Goal: Transaction & Acquisition: Purchase product/service

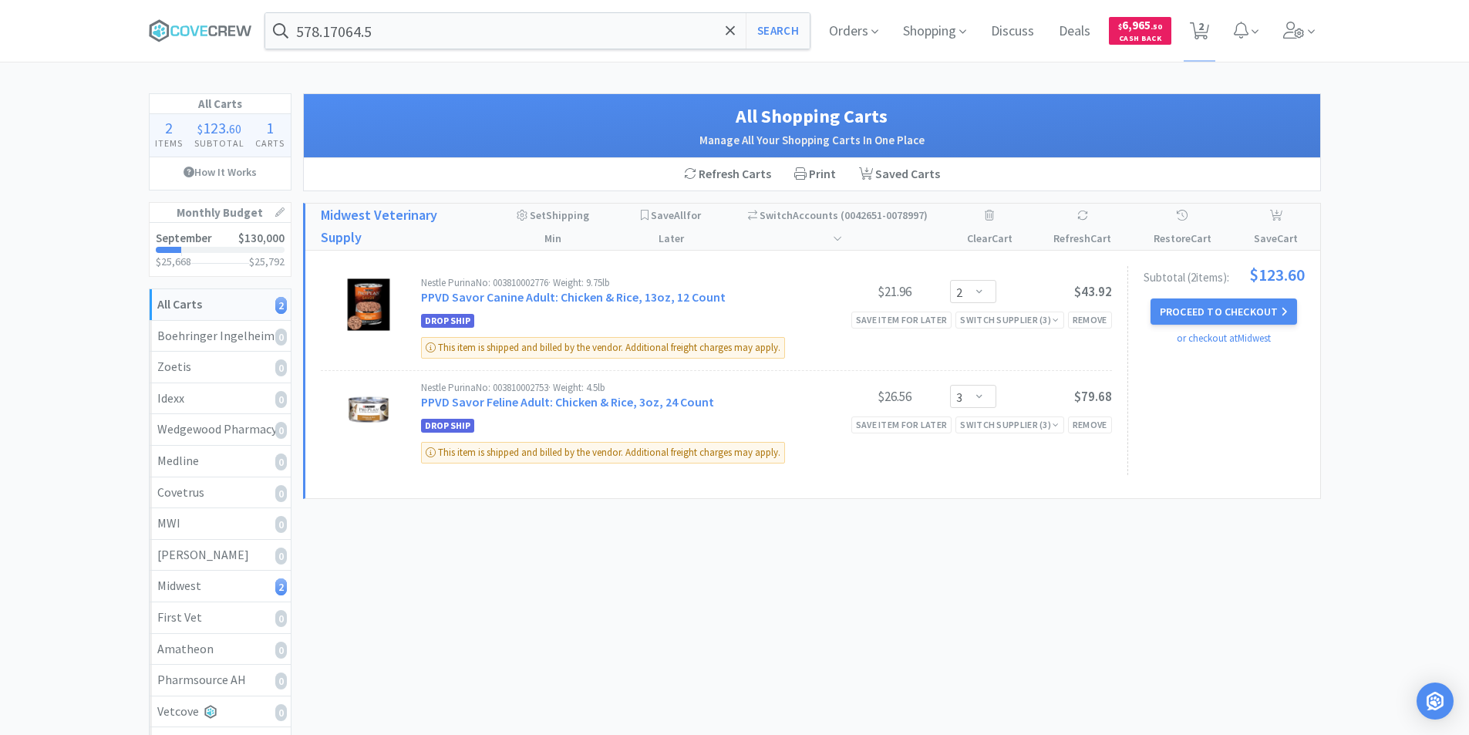
select select "2"
select select "3"
click at [1212, 317] on button "Proceed to Checkout" at bounding box center [1223, 311] width 147 height 26
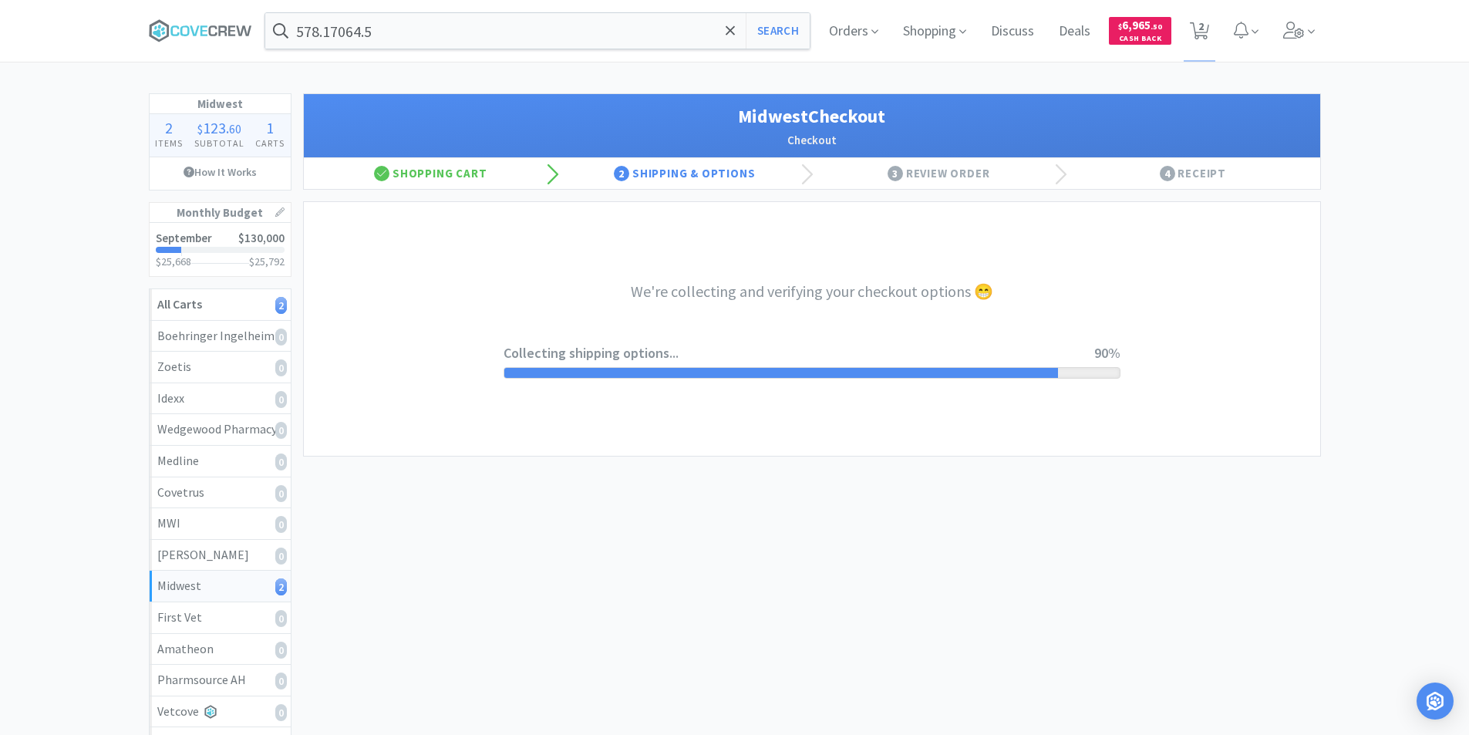
select select "3"
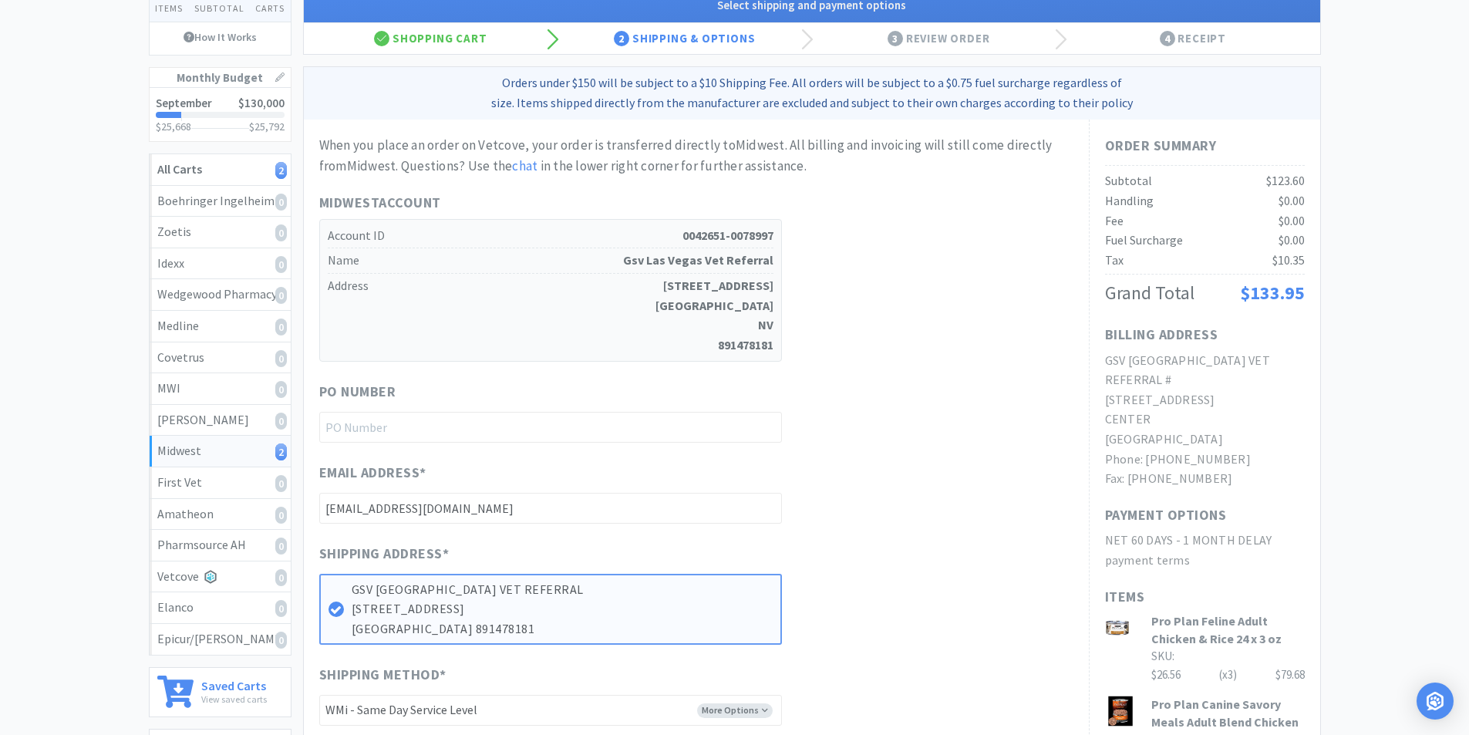
scroll to position [154, 0]
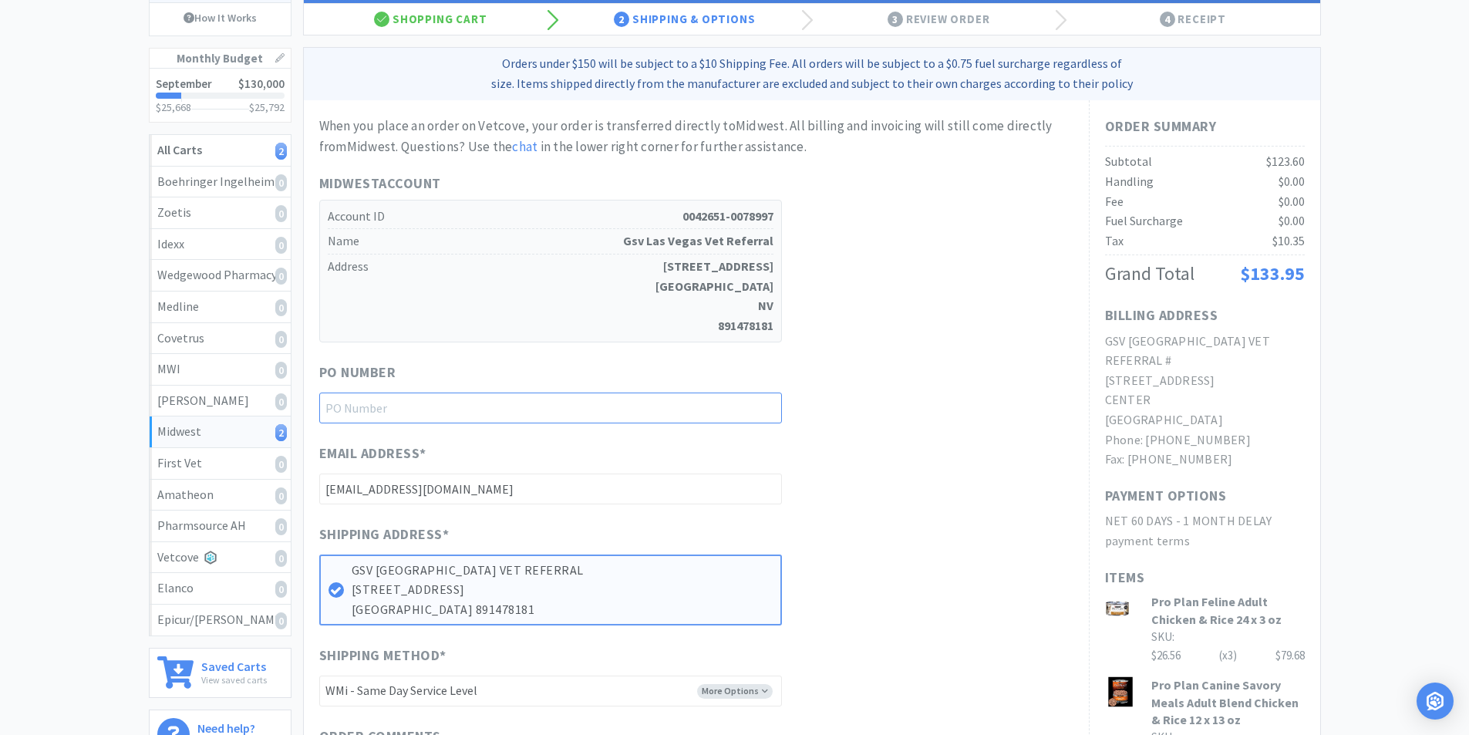
paste input "9925"
type input "9925"
click at [897, 441] on div "When you place an order on Vetcove, your order is transferred directly to Midwe…" at bounding box center [696, 477] width 754 height 723
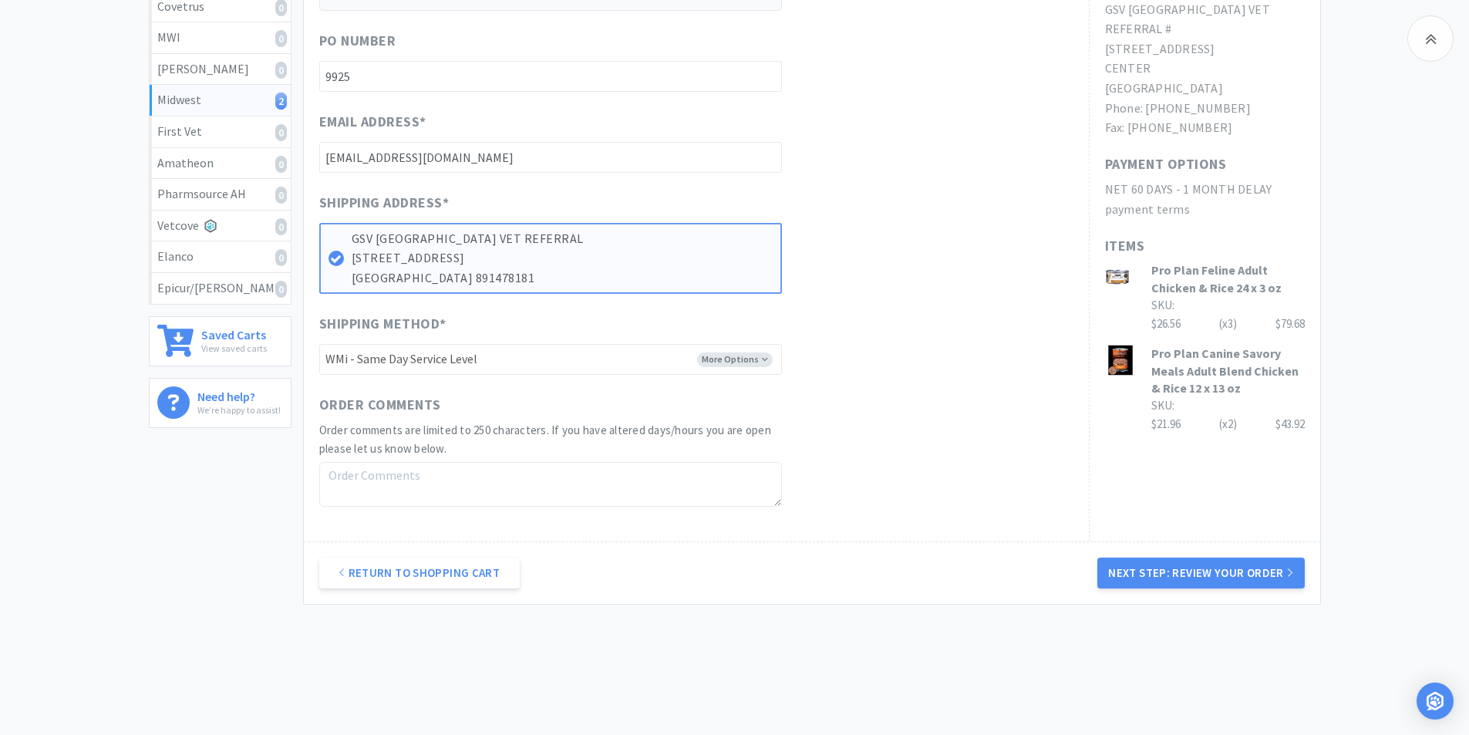
scroll to position [514, 0]
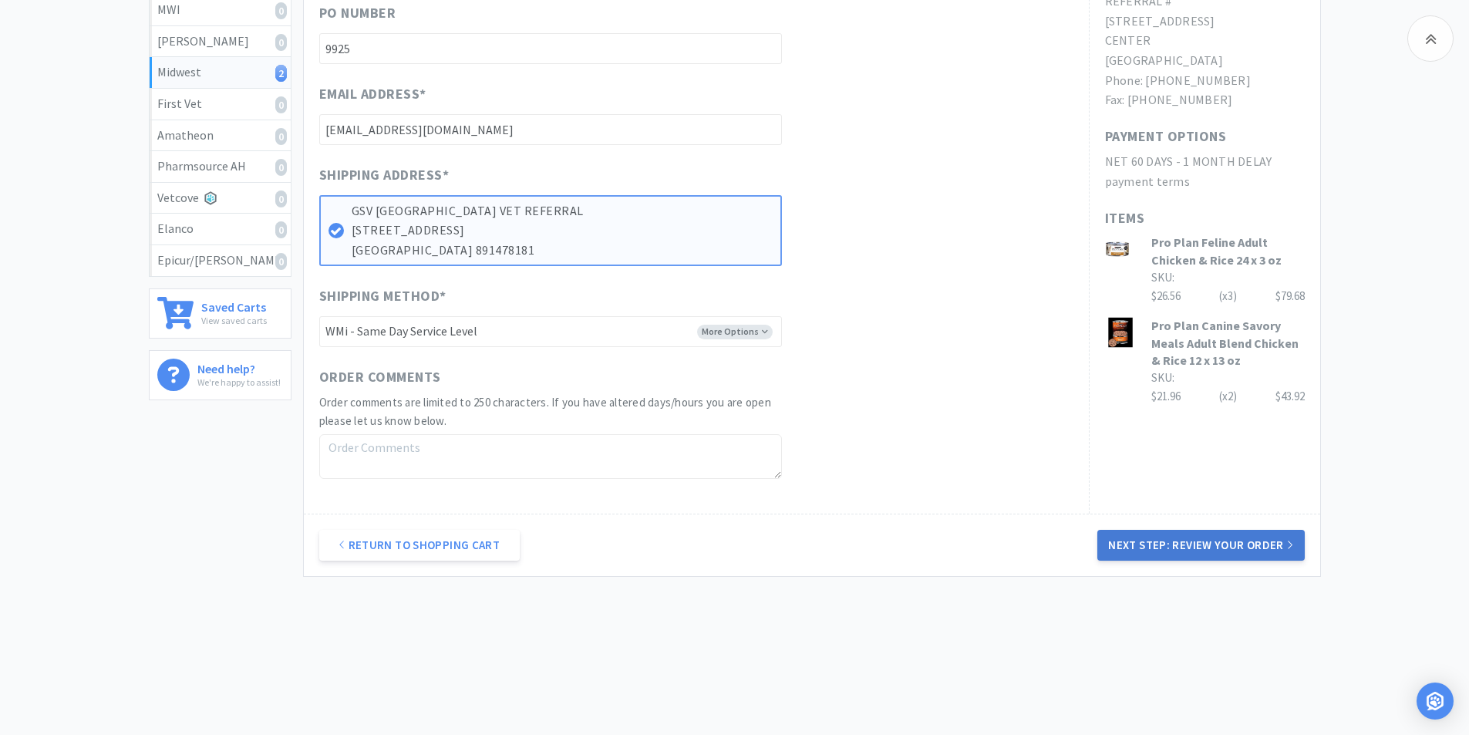
click at [1181, 544] on button "Next Step: Review Your Order" at bounding box center [1200, 545] width 207 height 31
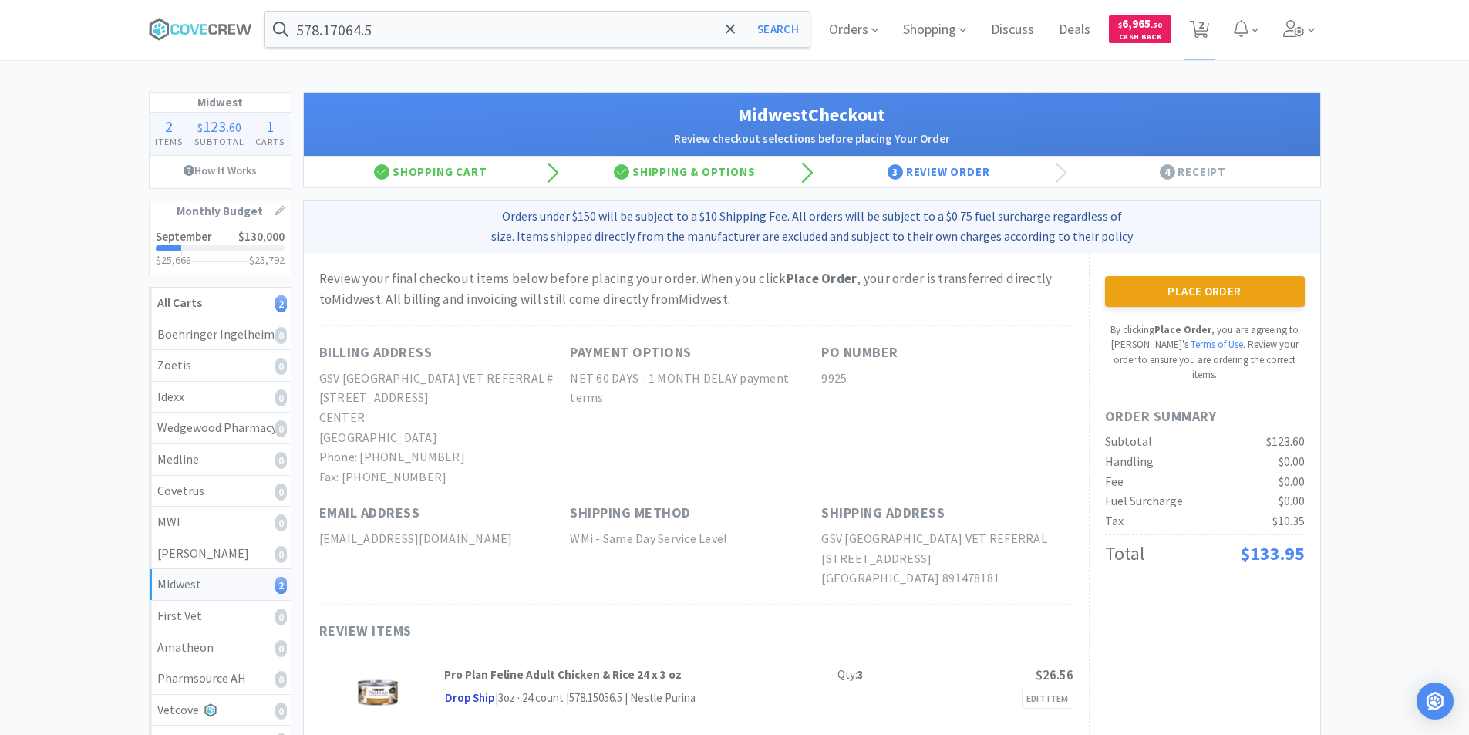
scroll to position [0, 0]
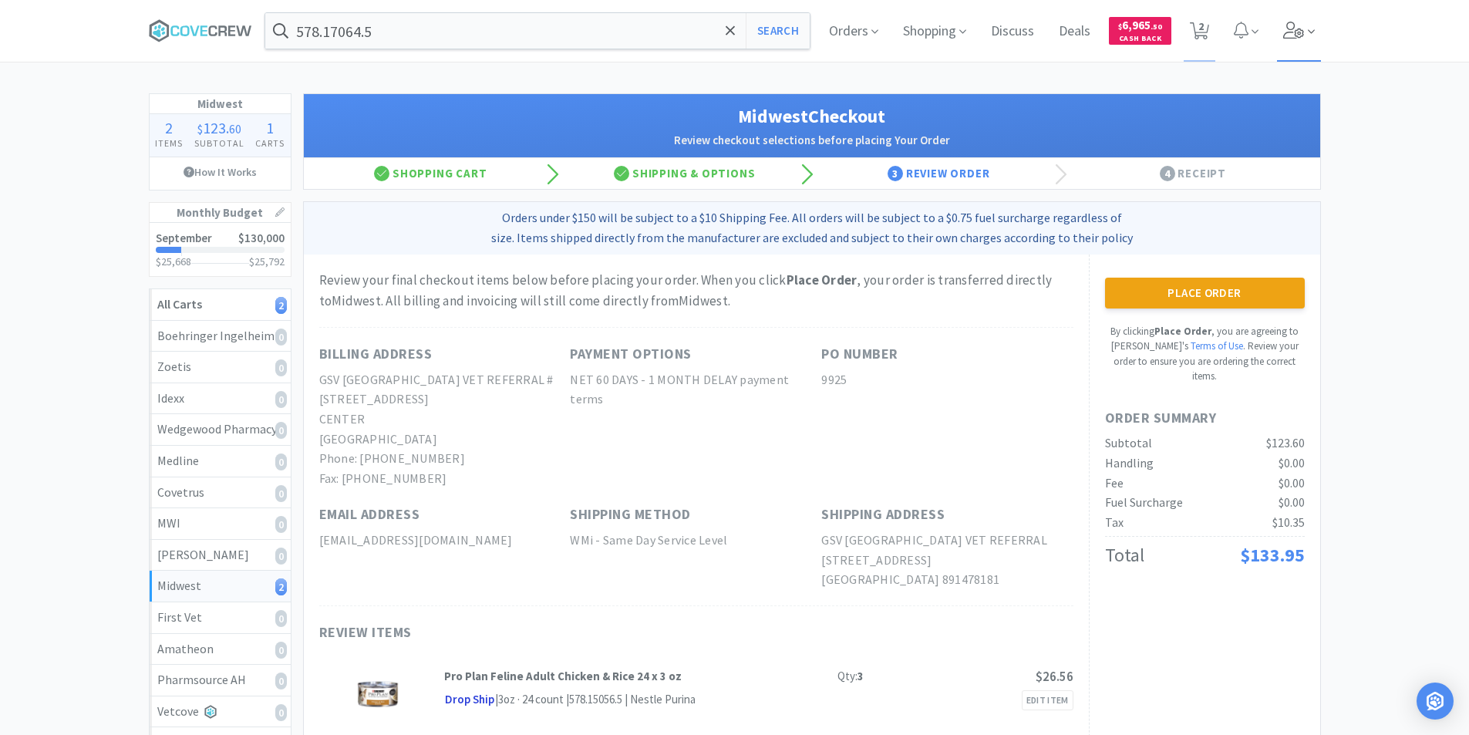
click at [1303, 25] on icon at bounding box center [1294, 30] width 22 height 17
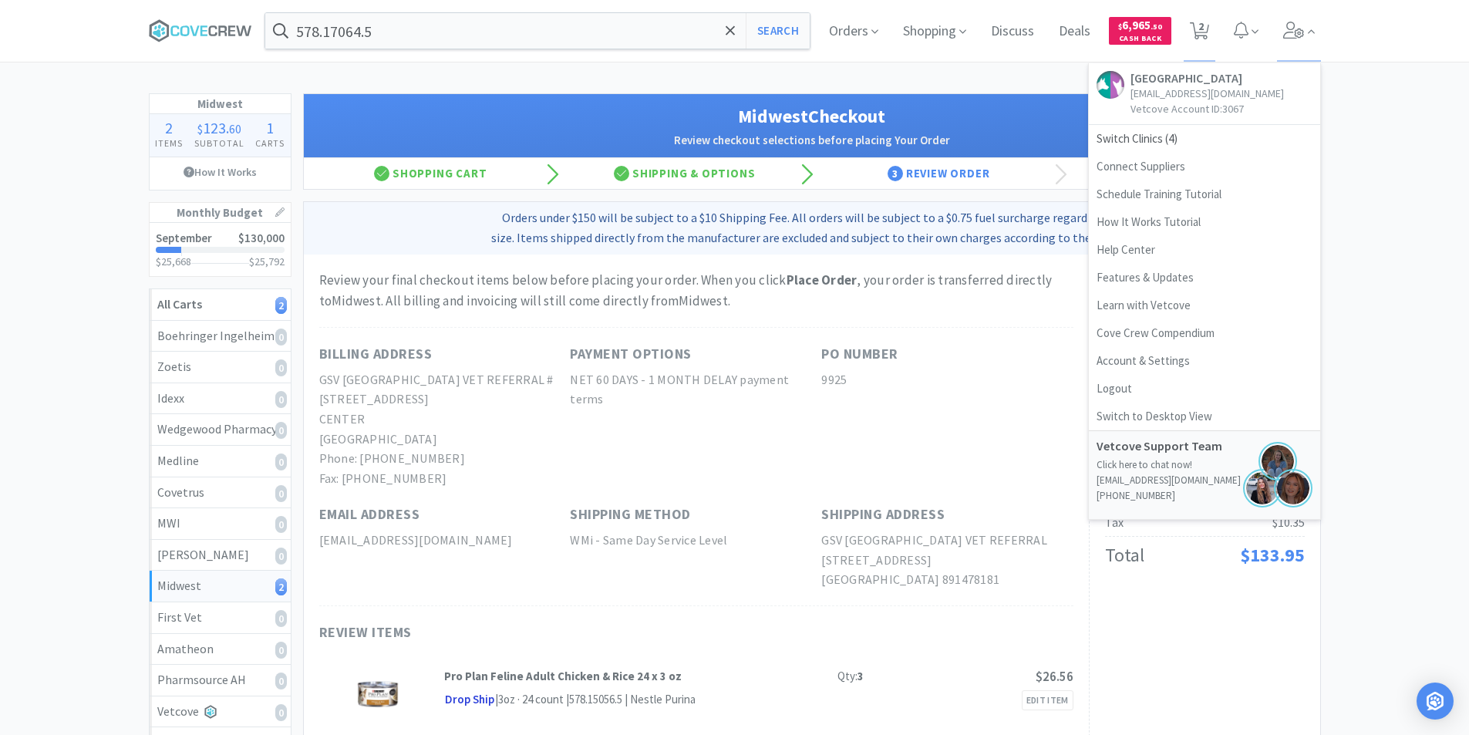
click at [1337, 78] on div "578.17064.5 Search Orders Shopping Discuss Discuss Deals Deals $ 6,965 . 50 Cas…" at bounding box center [734, 462] width 1469 height 925
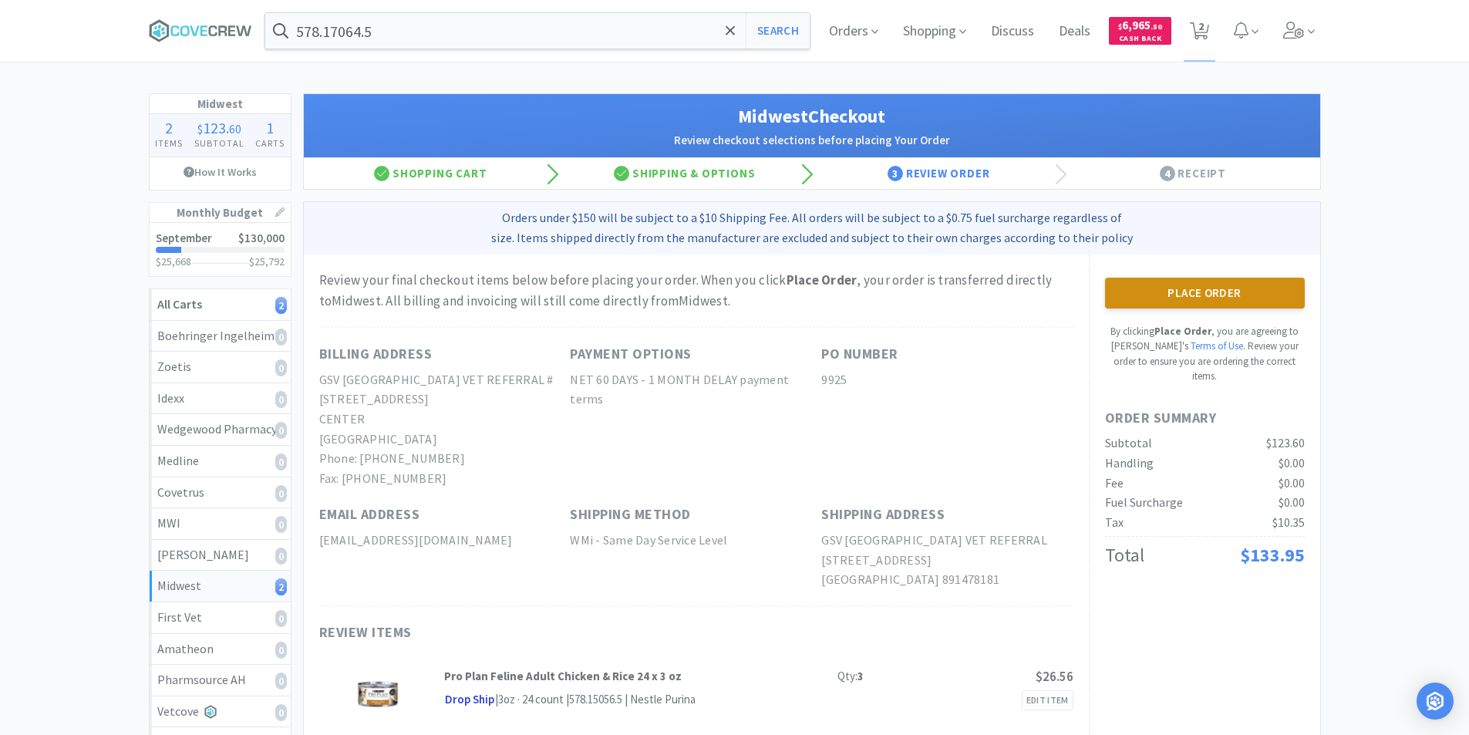
click at [1204, 291] on button "Place Order" at bounding box center [1205, 293] width 200 height 31
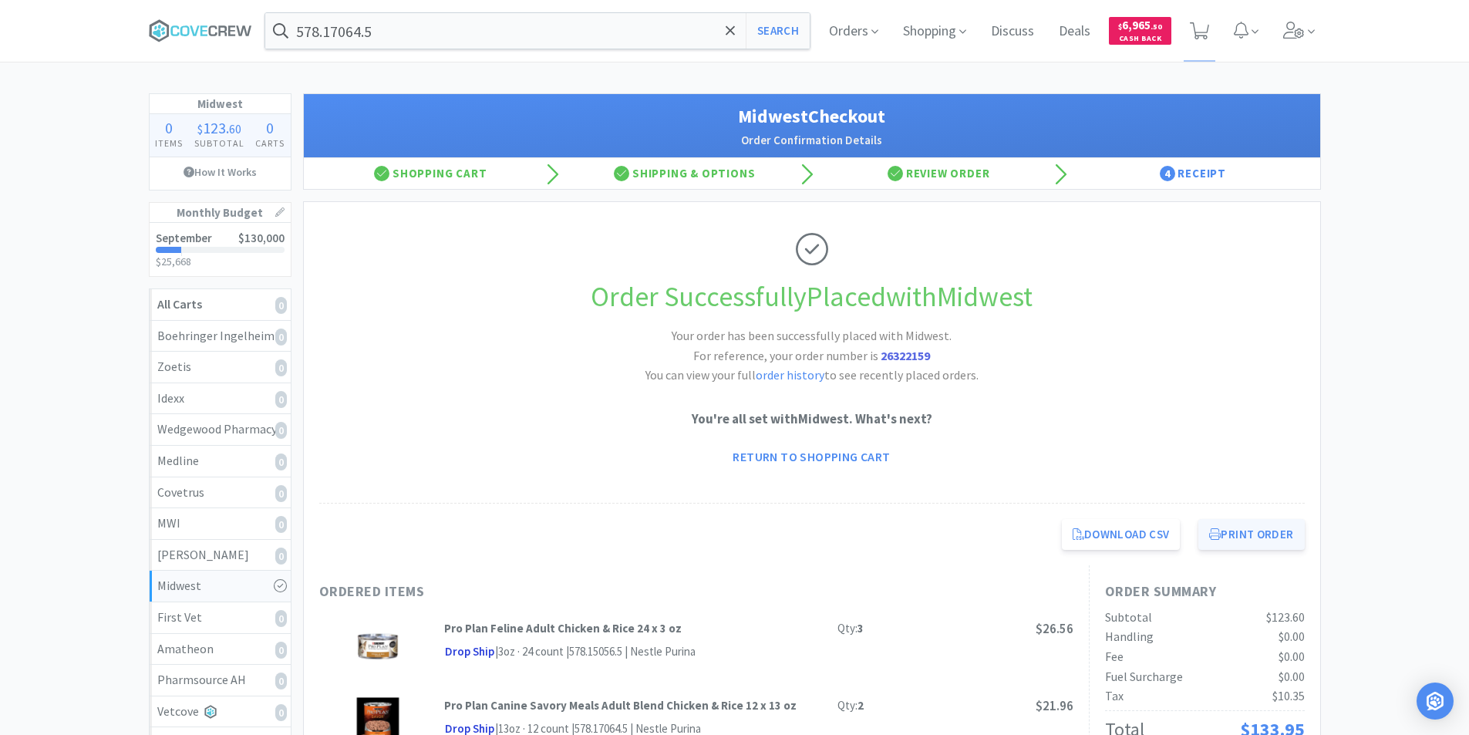
click at [1235, 536] on button "Print Order" at bounding box center [1251, 534] width 106 height 31
